Goal: Task Accomplishment & Management: Complete application form

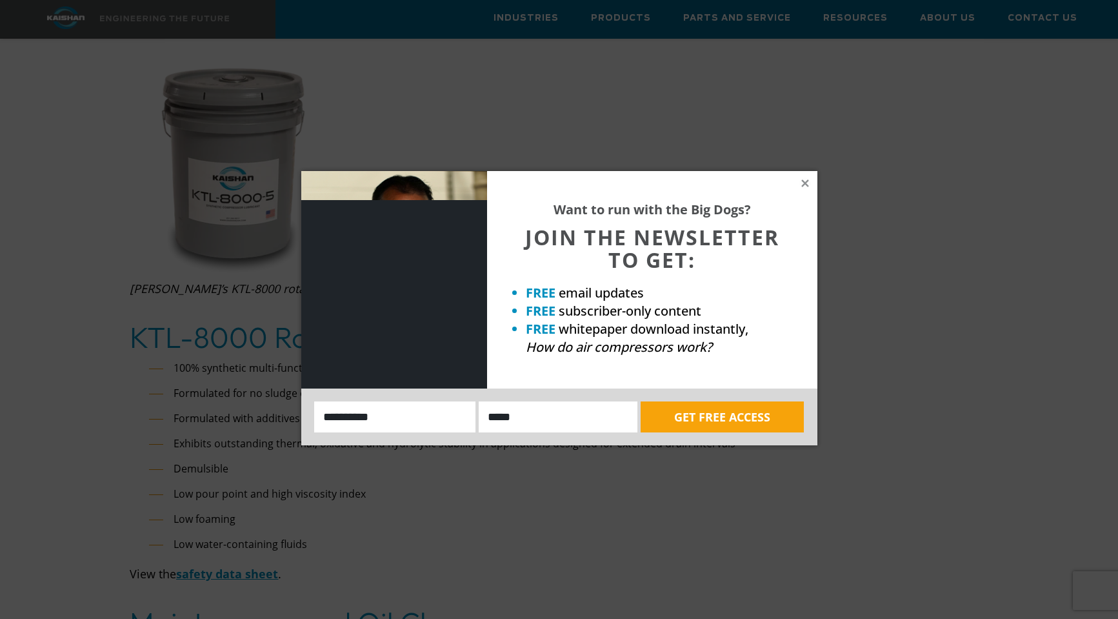
scroll to position [1639, 0]
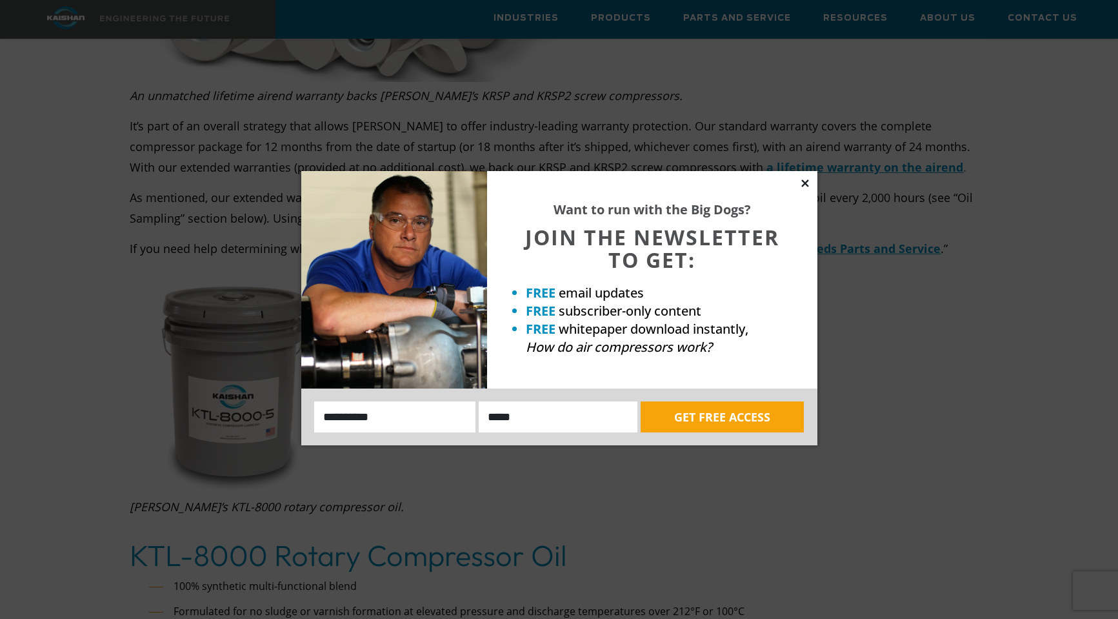
click at [806, 183] on icon at bounding box center [804, 182] width 7 height 7
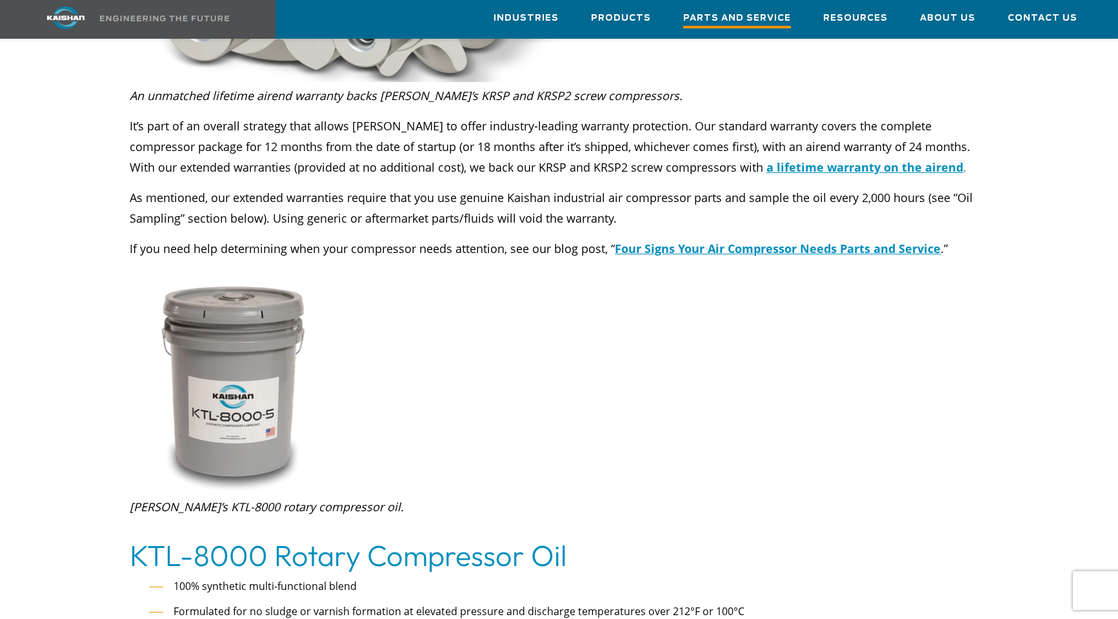
click at [751, 15] on span "Parts and Service" at bounding box center [737, 19] width 108 height 17
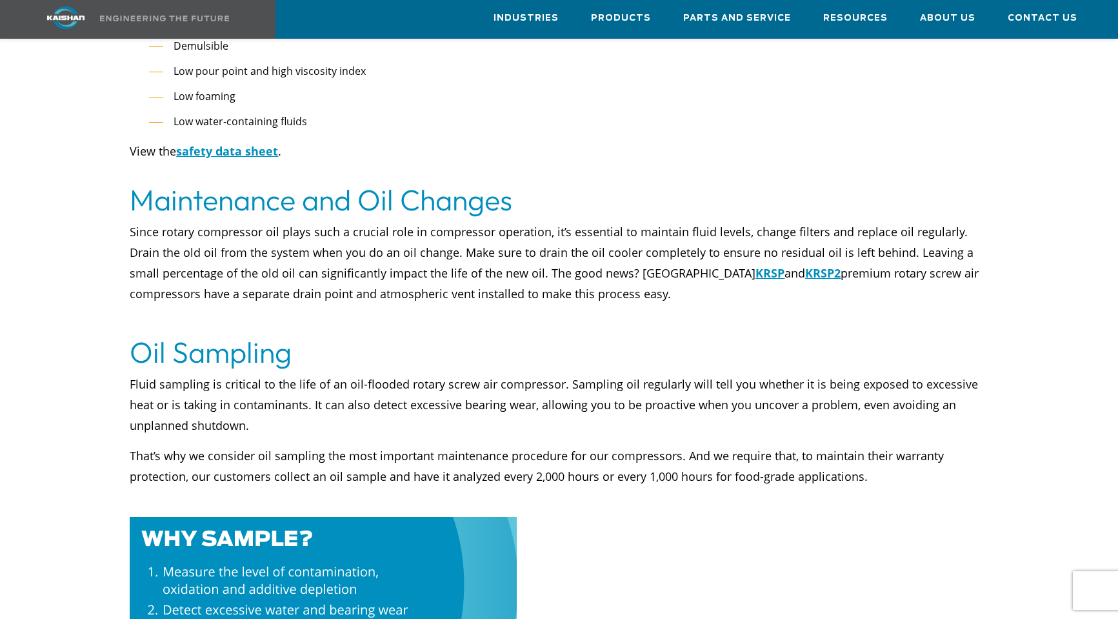
scroll to position [2281, 0]
drag, startPoint x: 227, startPoint y: 275, endPoint x: 493, endPoint y: 275, distance: 265.7
click at [492, 275] on p "Since rotary compressor oil plays such a crucial role in compressor operation, …" at bounding box center [559, 262] width 858 height 83
click at [516, 272] on p "Since rotary compressor oil plays such a crucial role in compressor operation, …" at bounding box center [559, 262] width 858 height 83
drag, startPoint x: 433, startPoint y: 272, endPoint x: 208, endPoint y: 271, distance: 225.1
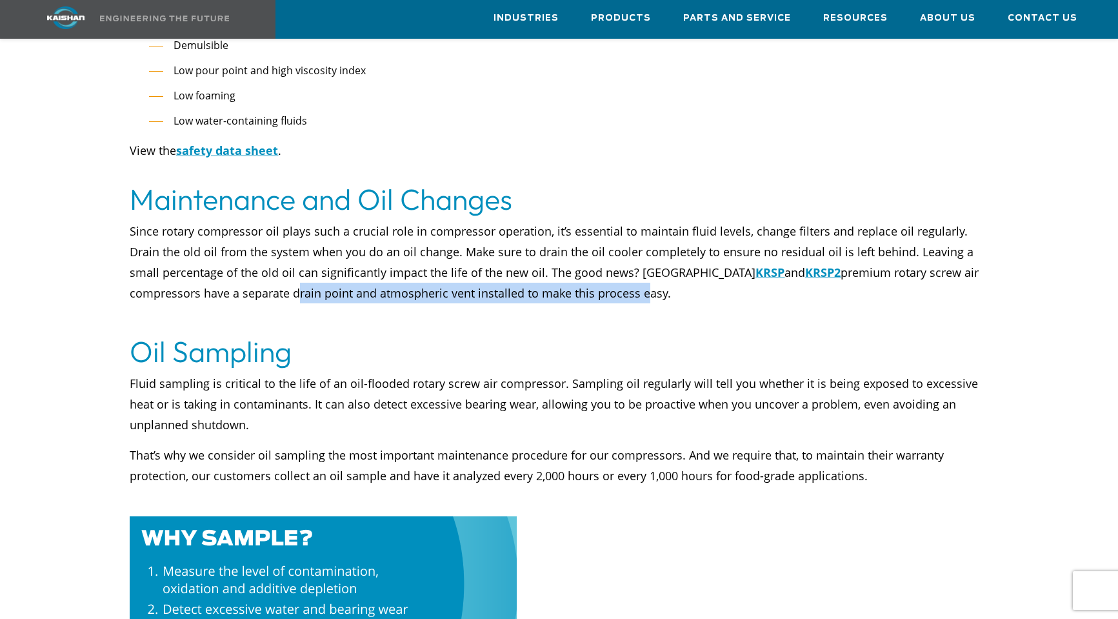
click at [177, 272] on p "Since rotary compressor oil plays such a crucial role in compressor operation, …" at bounding box center [559, 262] width 858 height 83
click at [544, 268] on p "Since rotary compressor oil plays such a crucial role in compressor operation, …" at bounding box center [559, 262] width 858 height 83
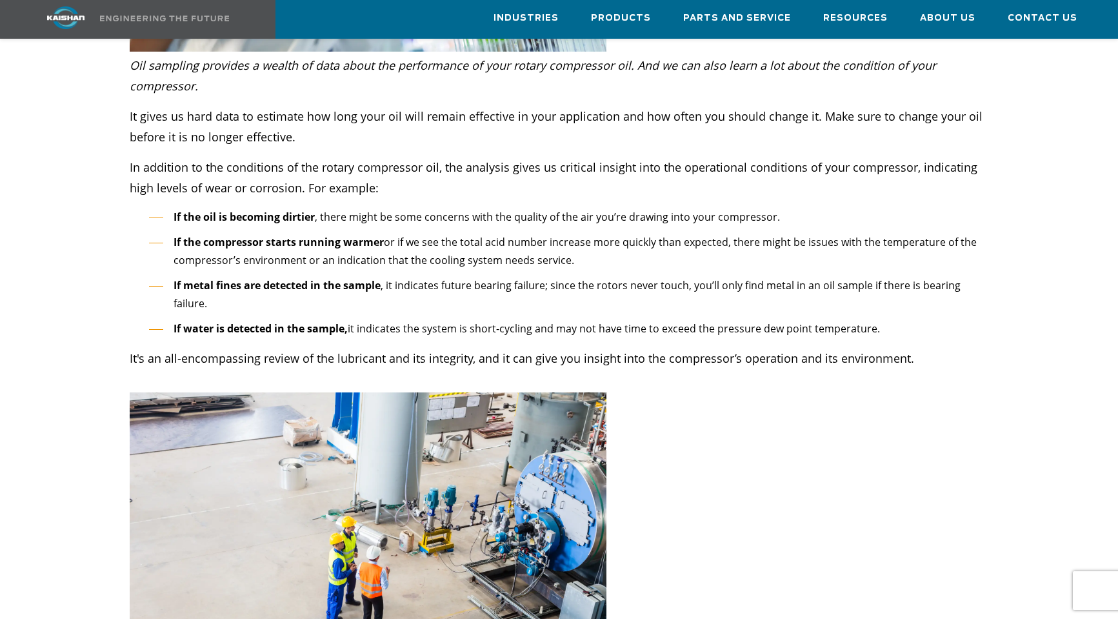
scroll to position [3441, 0]
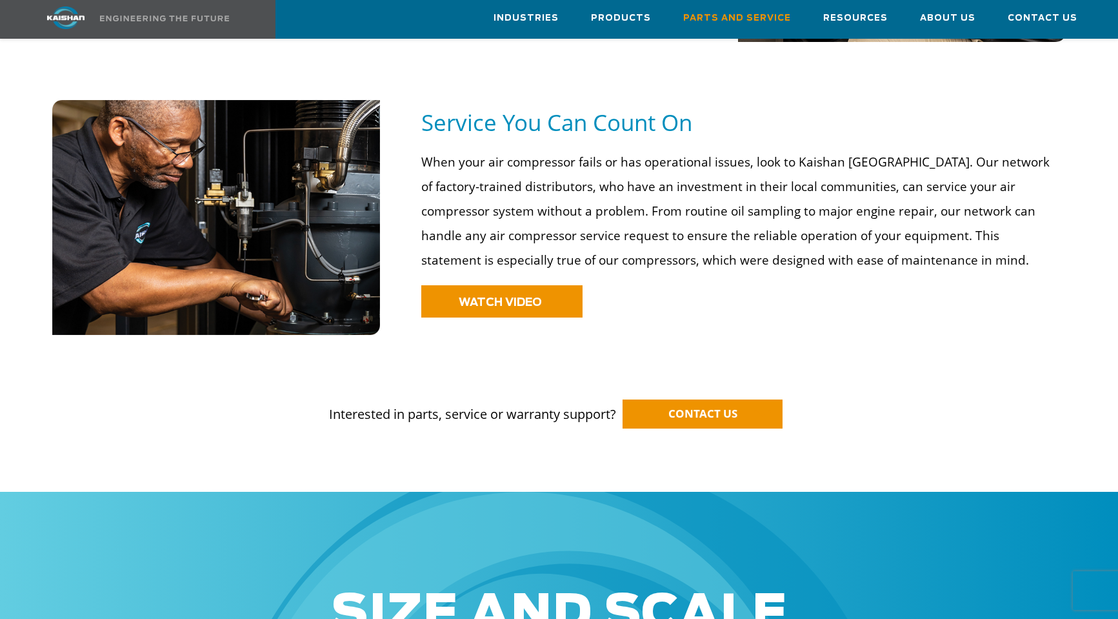
scroll to position [967, 0]
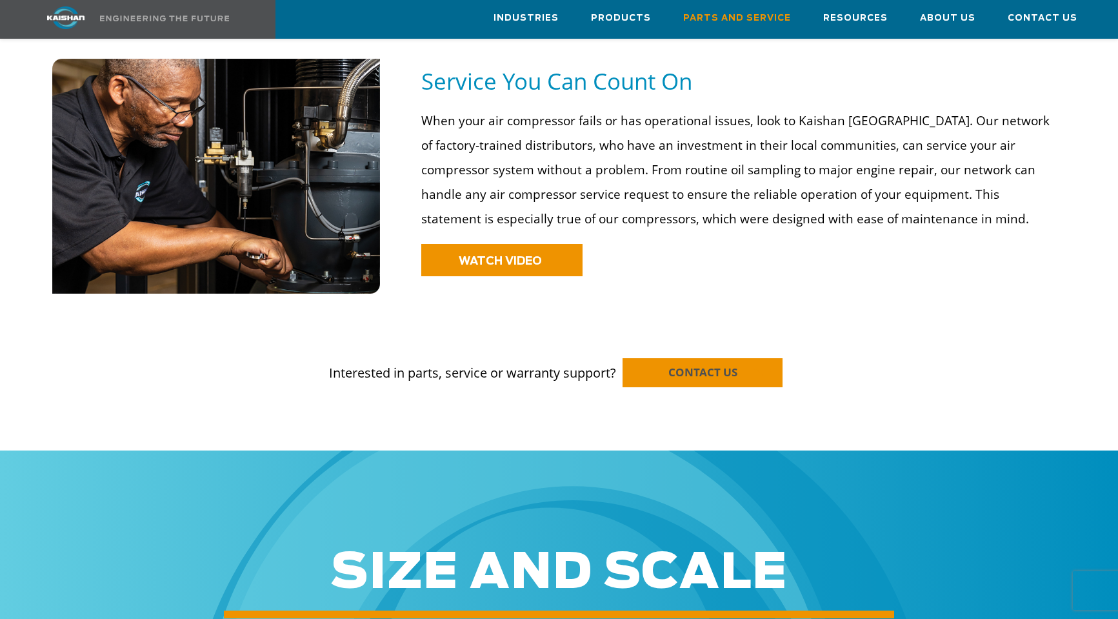
click at [709, 364] on span "CONTACT US" at bounding box center [702, 371] width 69 height 15
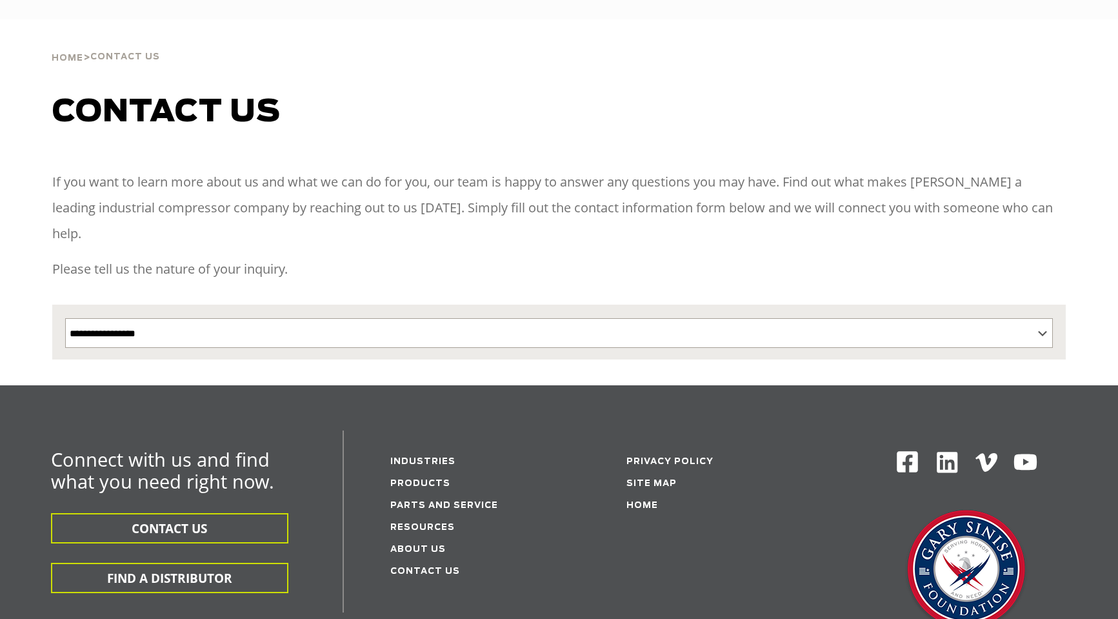
select select "**********"
